Goal: Information Seeking & Learning: Check status

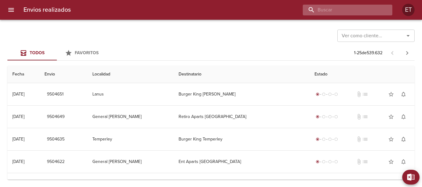
click at [380, 8] on input "buscar" at bounding box center [341, 10] width 79 height 11
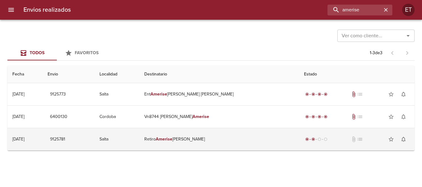
click at [172, 141] on em "Amerise" at bounding box center [164, 139] width 17 height 5
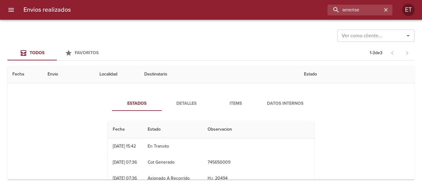
click at [229, 95] on div "Estados Detalles Items Datos Internos Fecha Estado Observacion 09/05 [DATE] 15:…" at bounding box center [210, 160] width 397 height 142
click at [231, 107] on span "Items" at bounding box center [236, 104] width 42 height 8
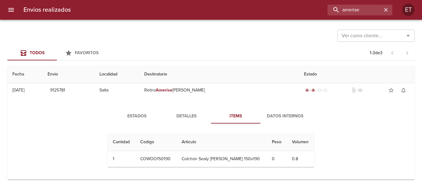
click at [185, 108] on div "Estados Detalles Items Datos Internos Cantidad Cant. Codigo Articulo Peso Volum…" at bounding box center [210, 141] width 397 height 78
click at [184, 114] on span "Detalles" at bounding box center [186, 117] width 42 height 8
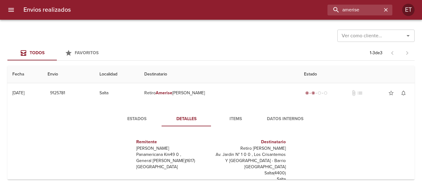
scroll to position [0, 0]
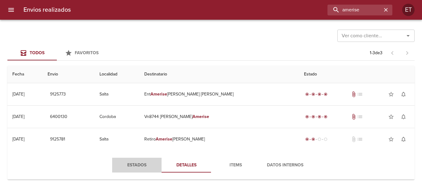
click at [133, 169] on span "Estados" at bounding box center [137, 166] width 42 height 8
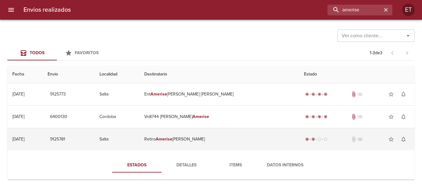
click at [204, 133] on td "Retiro [PERSON_NAME]" at bounding box center [219, 139] width 160 height 22
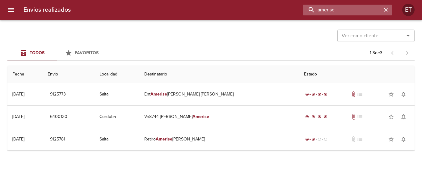
click at [369, 10] on input "amerise" at bounding box center [341, 10] width 79 height 11
type input "[PERSON_NAME] san [PERSON_NAME]"
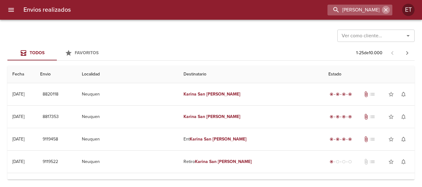
click at [388, 11] on icon "button" at bounding box center [385, 10] width 6 height 6
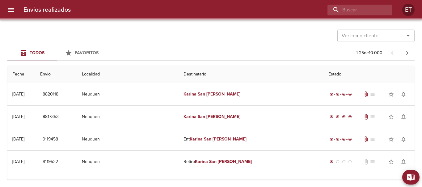
click at [252, 43] on div "Ver como cliente... Ver como cliente..." at bounding box center [210, 35] width 407 height 16
